Goal: Book appointment/travel/reservation

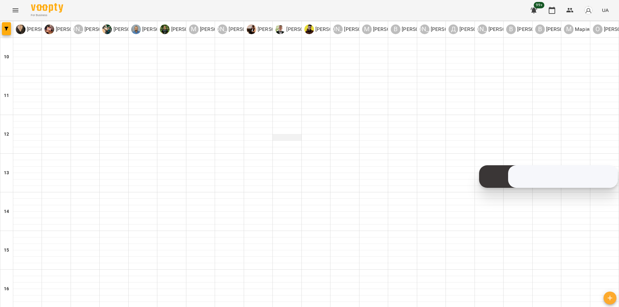
scroll to position [226, 0]
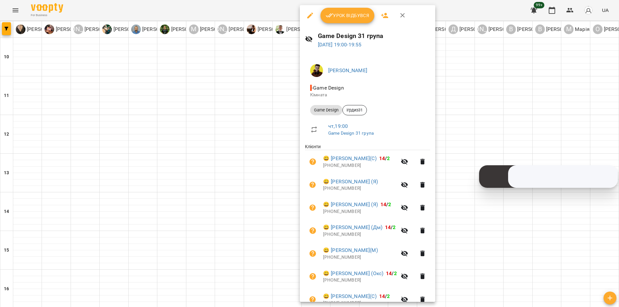
click at [281, 74] on div at bounding box center [309, 153] width 619 height 307
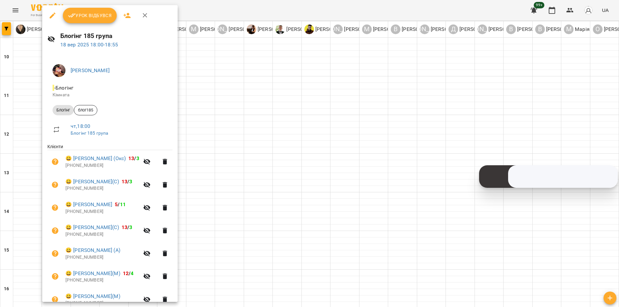
click at [240, 87] on div at bounding box center [309, 153] width 619 height 307
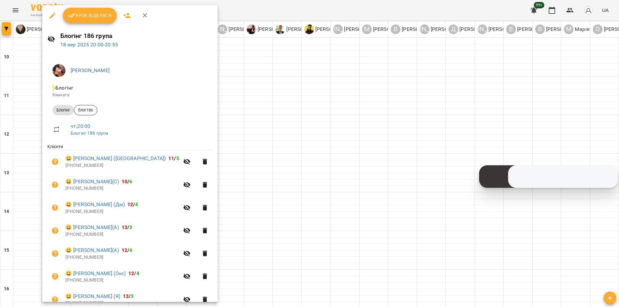
click at [430, 275] on div at bounding box center [309, 153] width 619 height 307
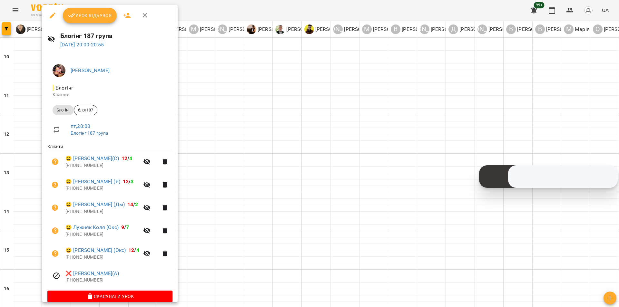
click at [331, 253] on div at bounding box center [309, 153] width 619 height 307
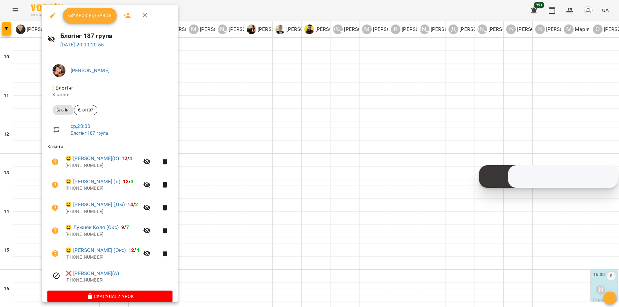
click at [219, 180] on div at bounding box center [309, 153] width 619 height 307
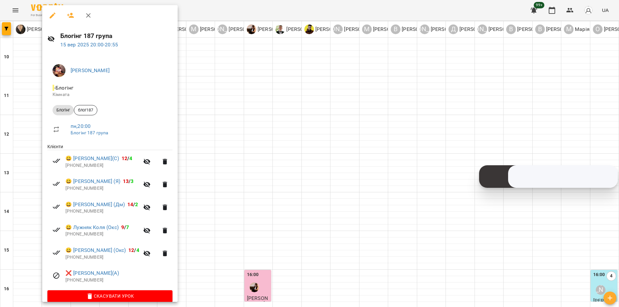
click at [228, 168] on div at bounding box center [309, 153] width 619 height 307
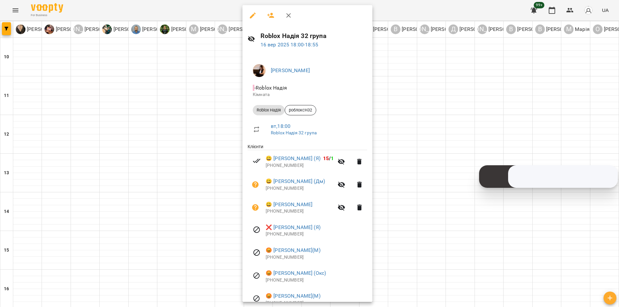
click at [191, 194] on div at bounding box center [309, 153] width 619 height 307
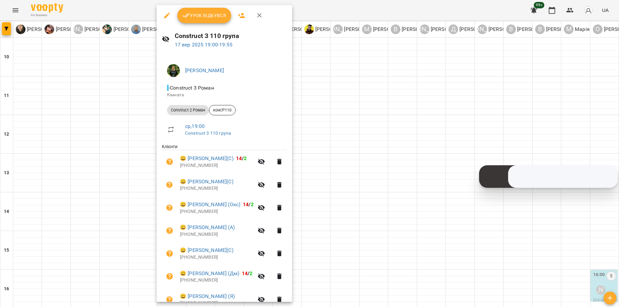
click at [313, 172] on div at bounding box center [309, 153] width 619 height 307
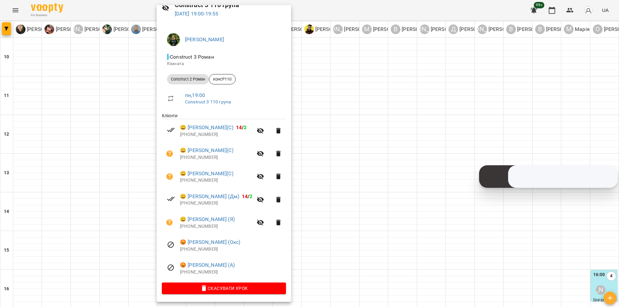
scroll to position [32, 0]
click at [348, 149] on div at bounding box center [309, 153] width 619 height 307
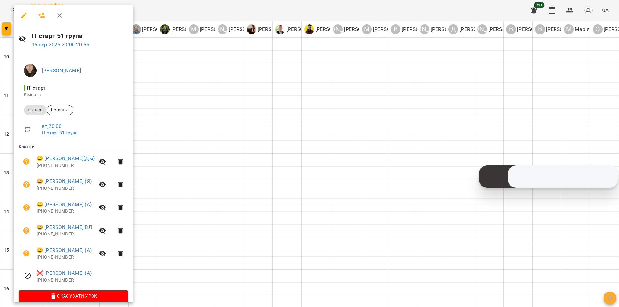
scroll to position [9, 0]
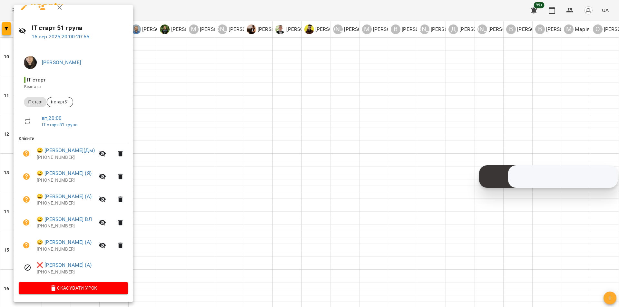
click at [204, 111] on div at bounding box center [309, 153] width 619 height 307
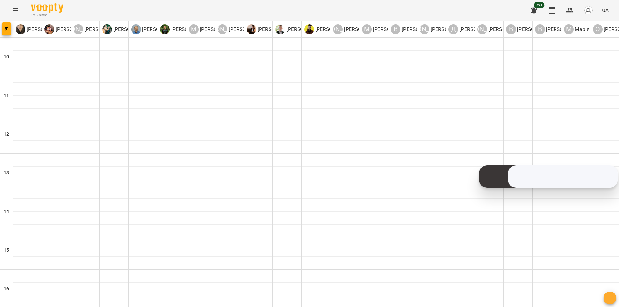
type input "**********"
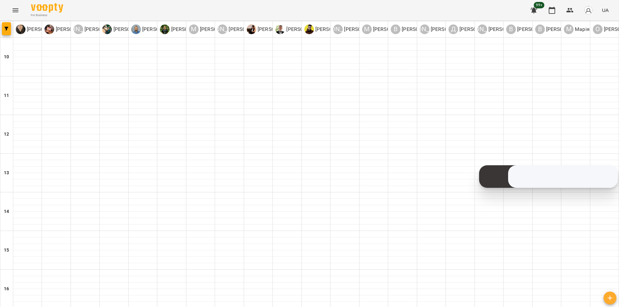
scroll to position [276, 0]
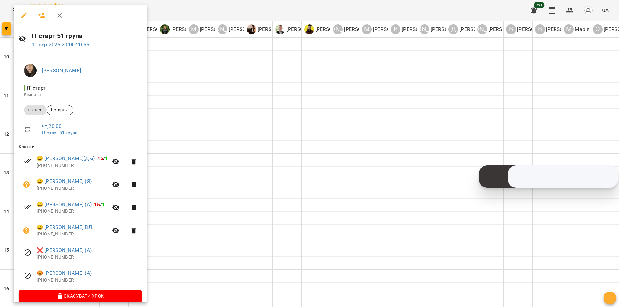
click at [205, 239] on div at bounding box center [309, 153] width 619 height 307
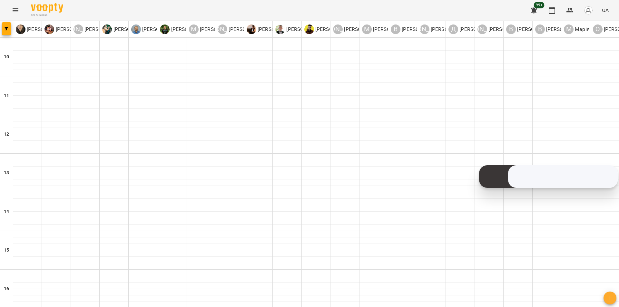
type input "**********"
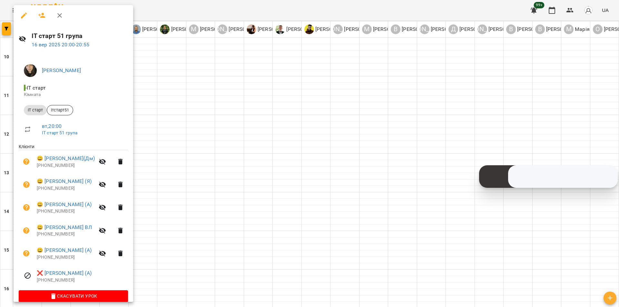
click at [183, 130] on div at bounding box center [309, 153] width 619 height 307
